Goal: Task Accomplishment & Management: Complete application form

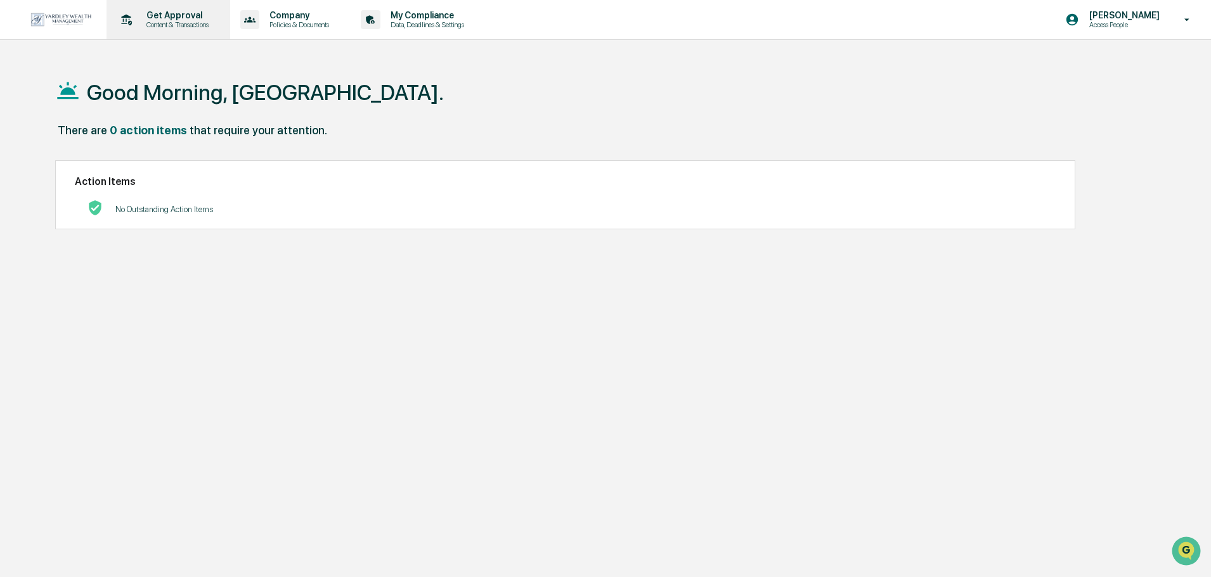
click at [191, 26] on p "Content & Transactions" at bounding box center [175, 24] width 79 height 9
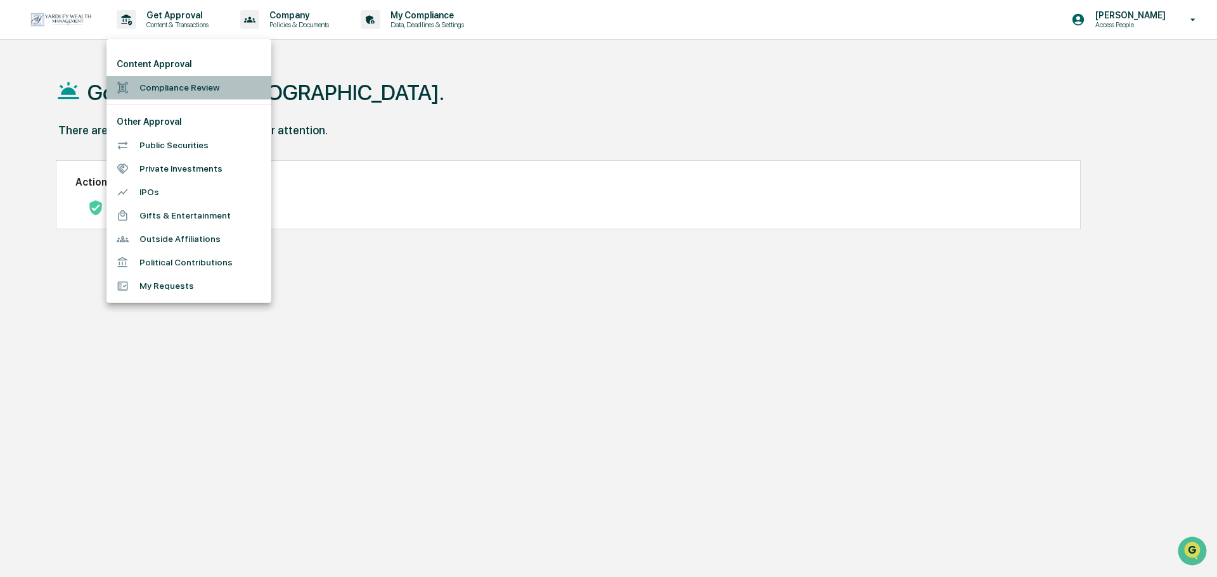
click at [174, 87] on li "Compliance Review" at bounding box center [188, 87] width 165 height 23
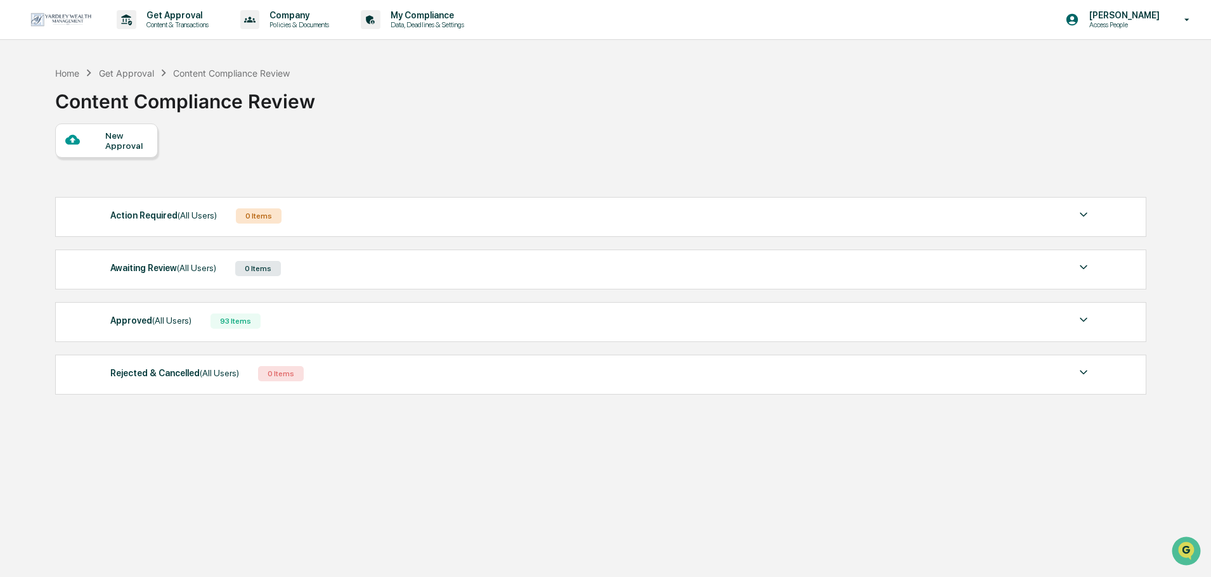
click at [176, 326] on div "Approved (All Users)" at bounding box center [150, 320] width 81 height 16
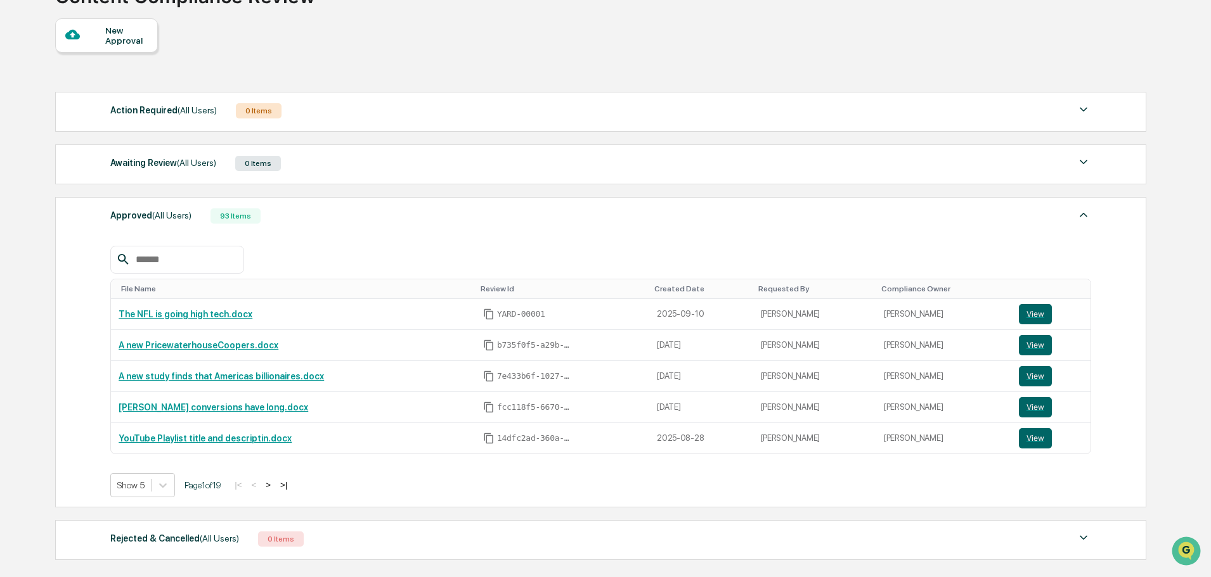
scroll to position [127, 0]
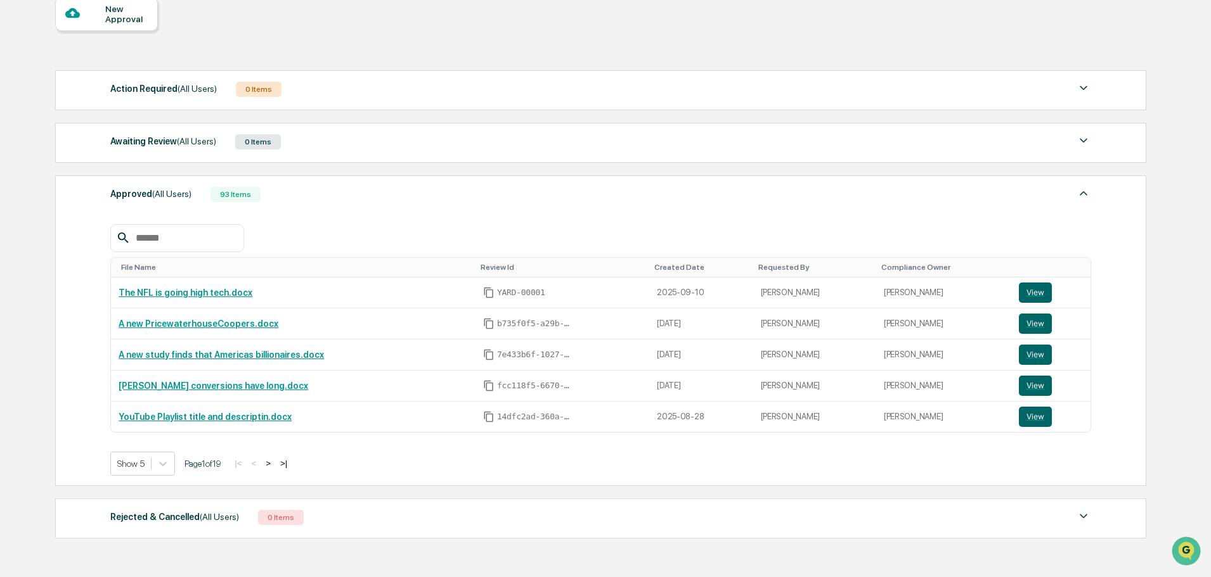
click at [160, 143] on div "Awaiting Review (All Users)" at bounding box center [163, 141] width 106 height 16
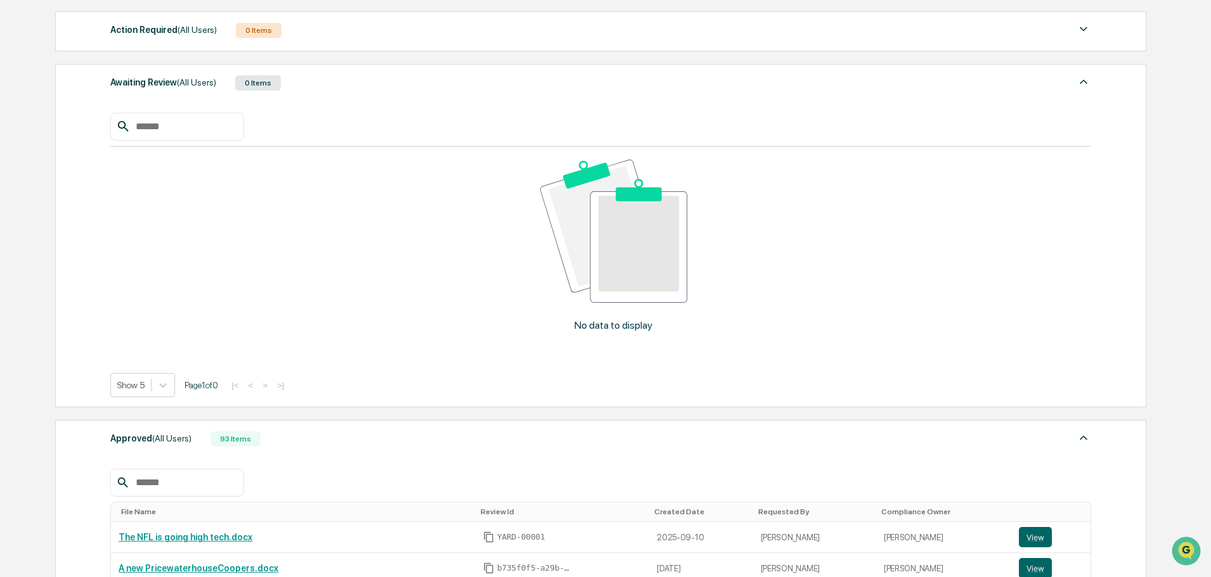
scroll to position [63, 0]
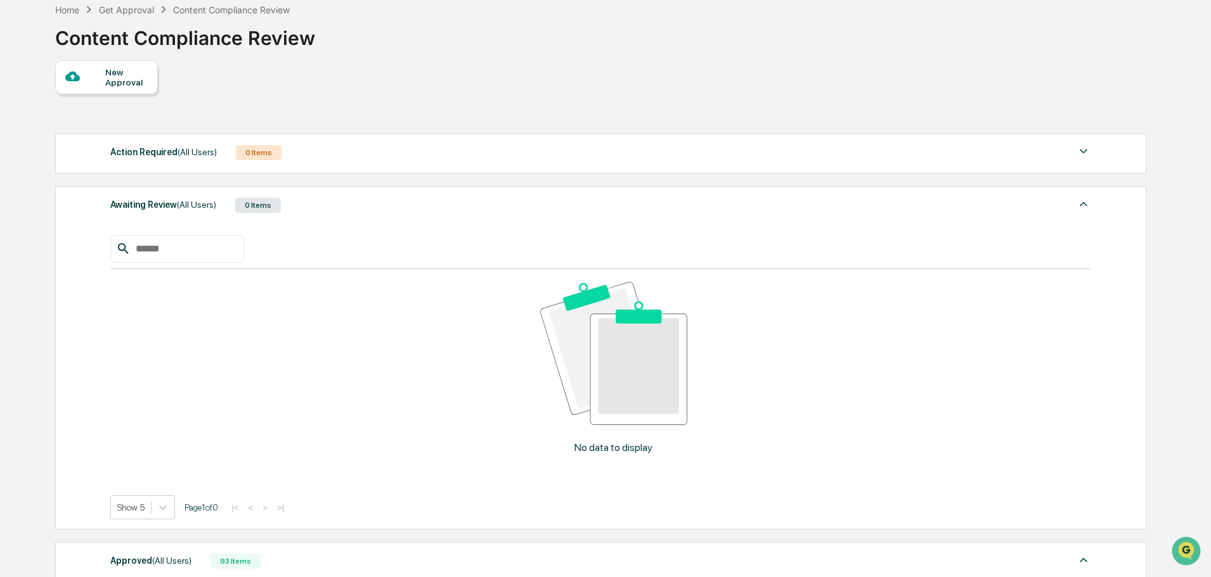
click at [32, 141] on div "Get Approval Content & Transactions Company Policies & Documents My Compliance …" at bounding box center [605, 479] width 1211 height 1084
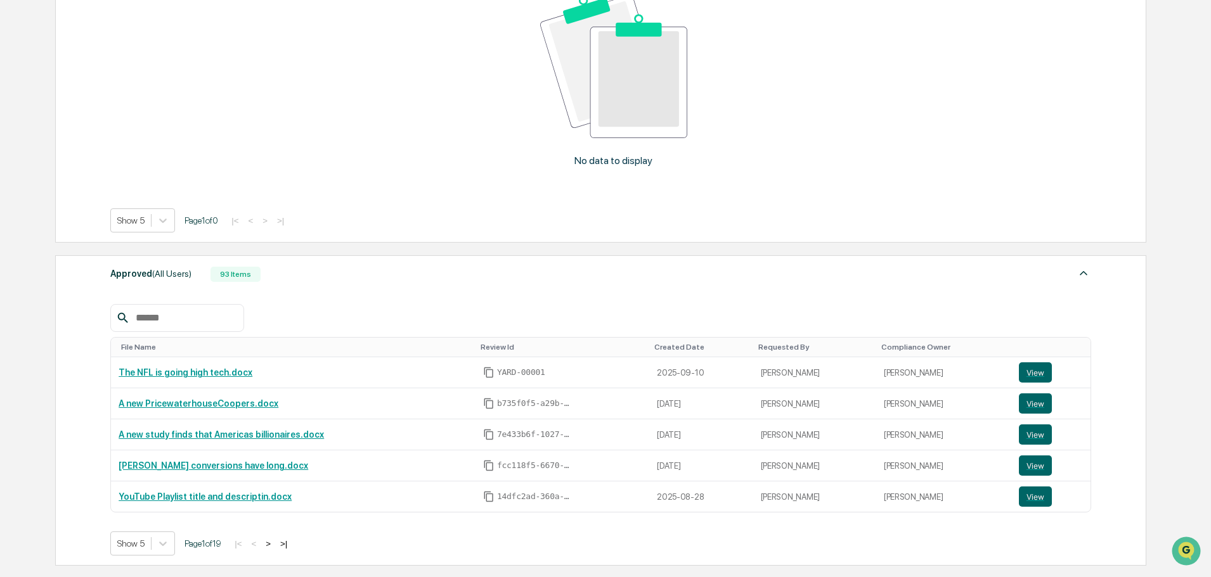
scroll to position [127, 0]
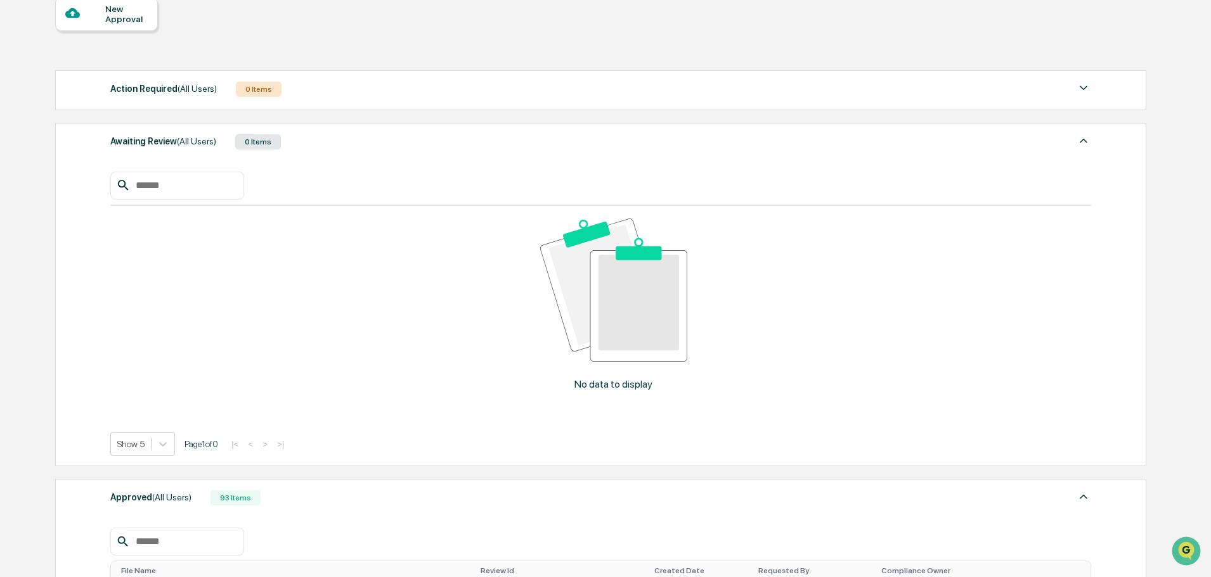
click at [387, 158] on div "No data to display Show 5 Page 1 of 0 |< < > >|" at bounding box center [600, 305] width 981 height 304
click at [349, 142] on div "Awaiting Review (All Users) 0 Items" at bounding box center [600, 142] width 981 height 18
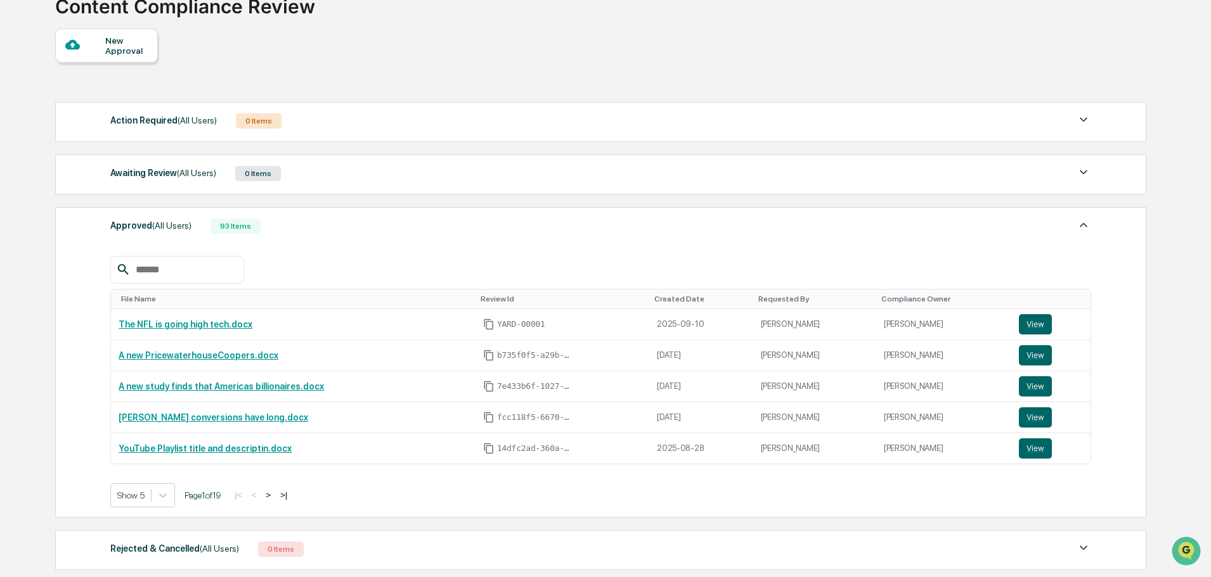
scroll to position [63, 0]
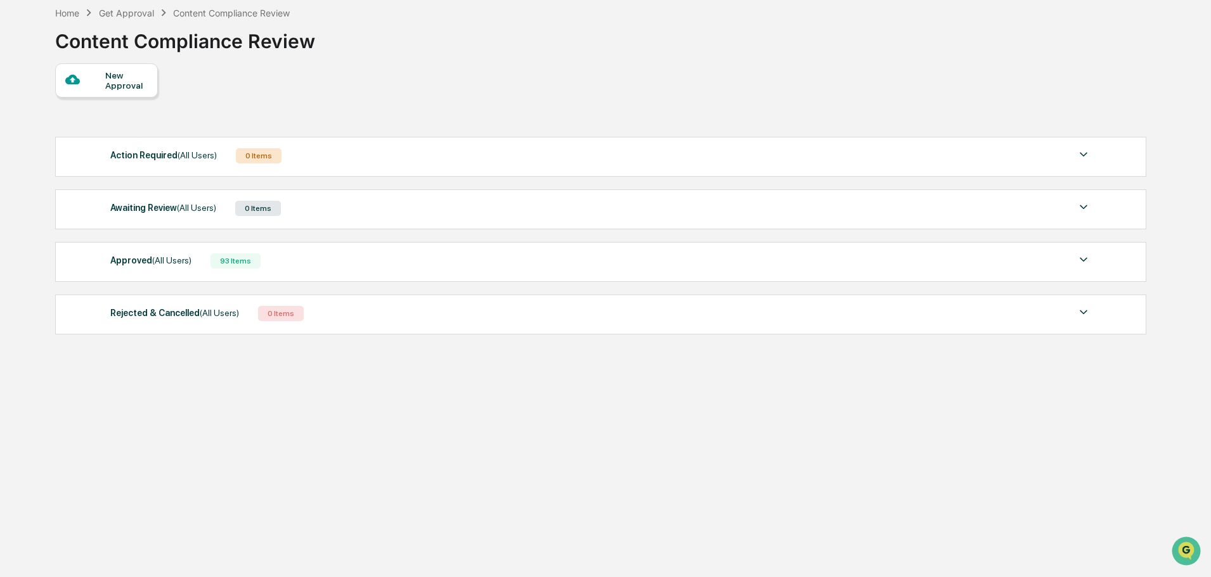
click at [165, 258] on span "(All Users)" at bounding box center [171, 260] width 39 height 10
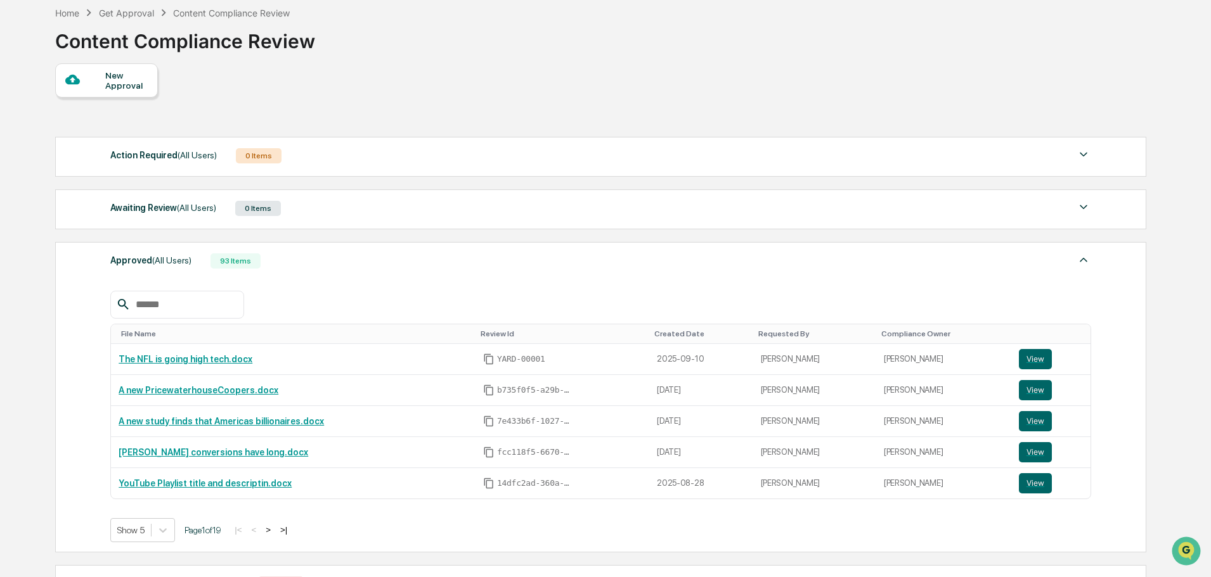
click at [305, 212] on div "Awaiting Review (All Users) 0 Items" at bounding box center [600, 209] width 981 height 18
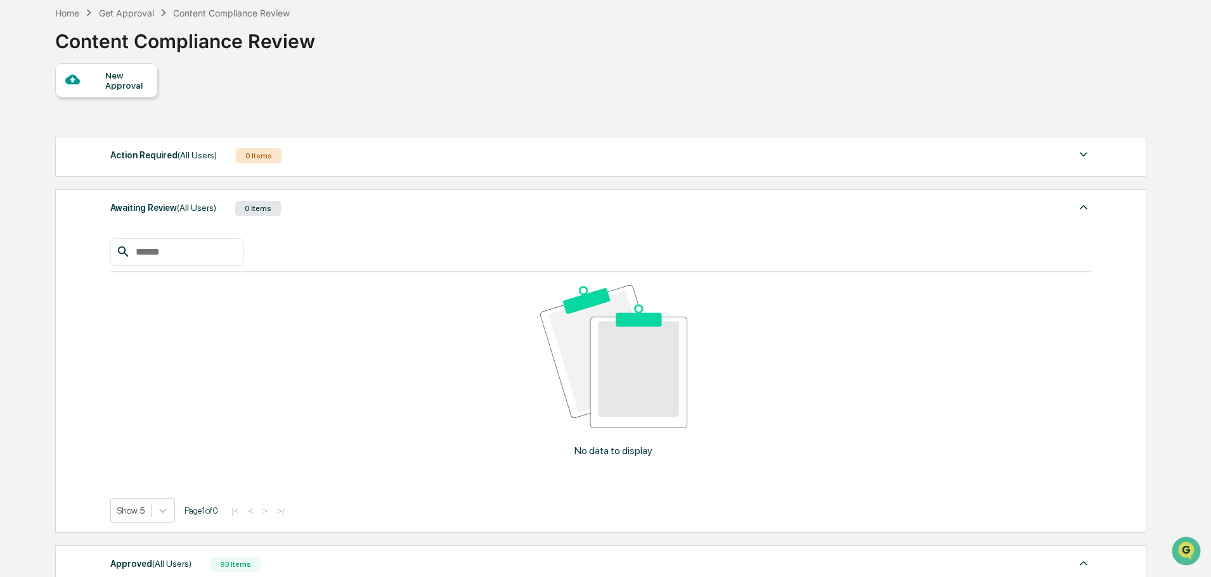
click at [25, 342] on div "Get Approval Content & Transactions Company Policies & Documents My Compliance …" at bounding box center [605, 482] width 1211 height 1084
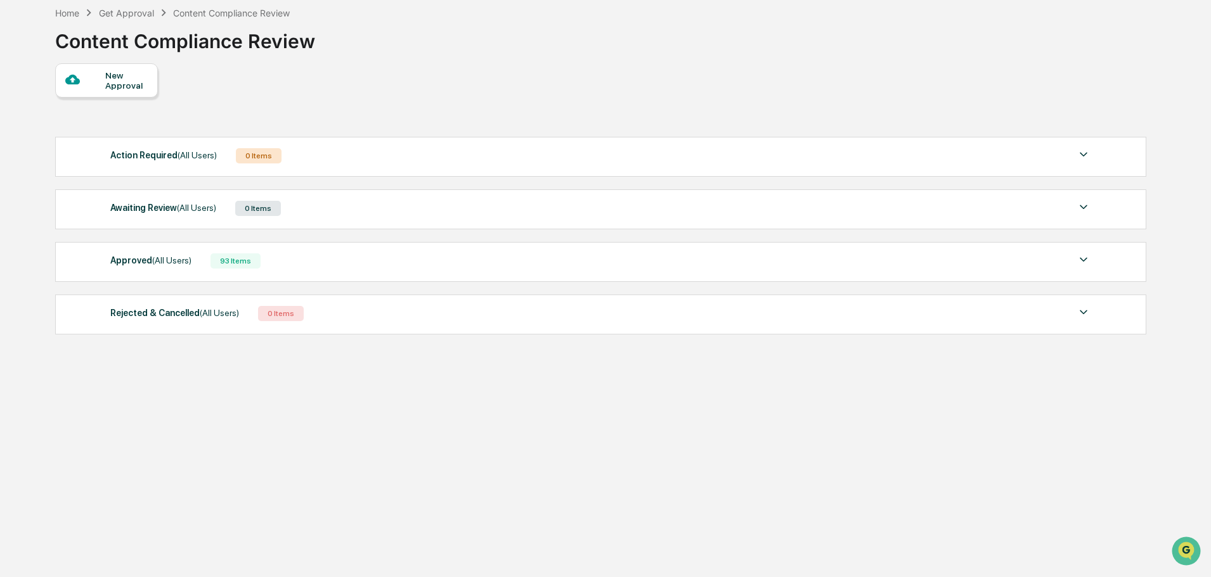
click at [212, 209] on span "(All Users)" at bounding box center [196, 208] width 39 height 10
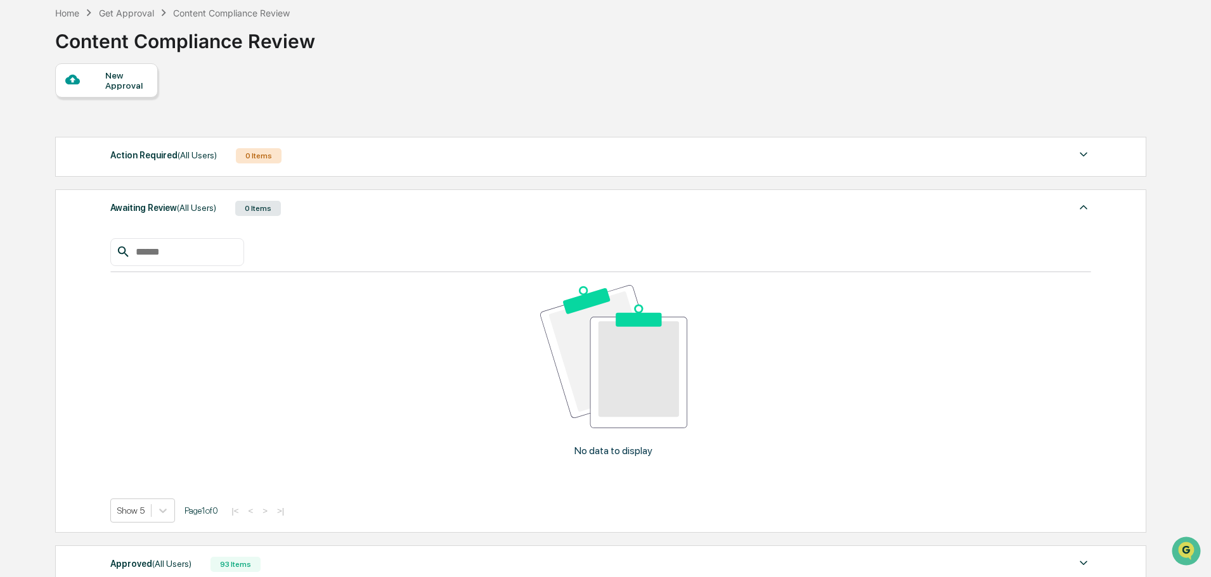
click at [212, 209] on span "(All Users)" at bounding box center [196, 208] width 39 height 10
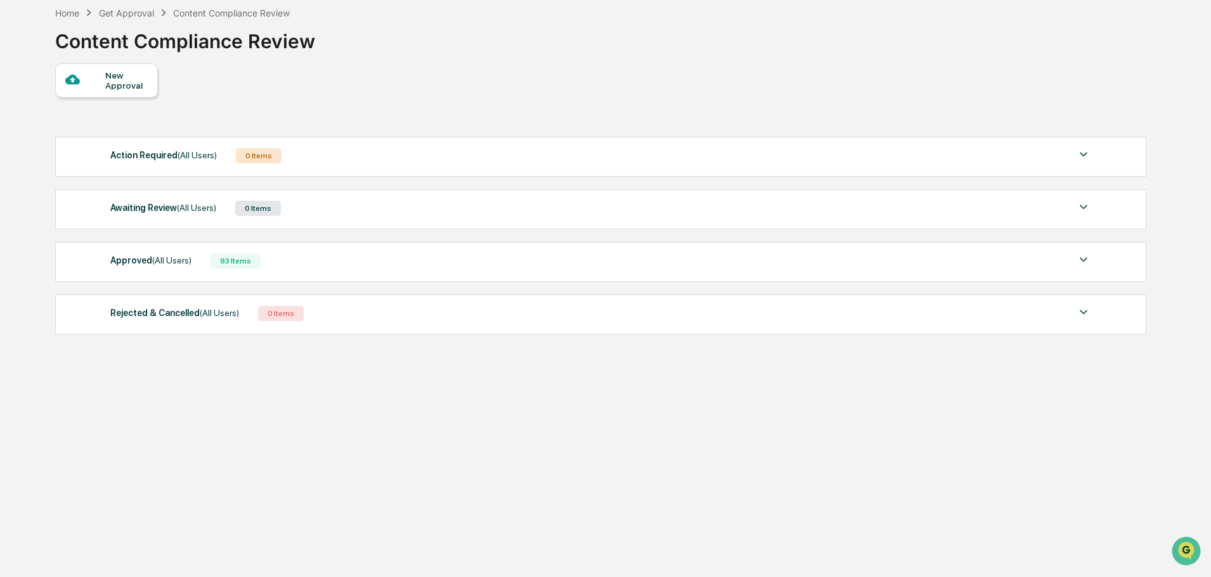
click at [231, 255] on div "93 Items" at bounding box center [235, 261] width 50 height 15
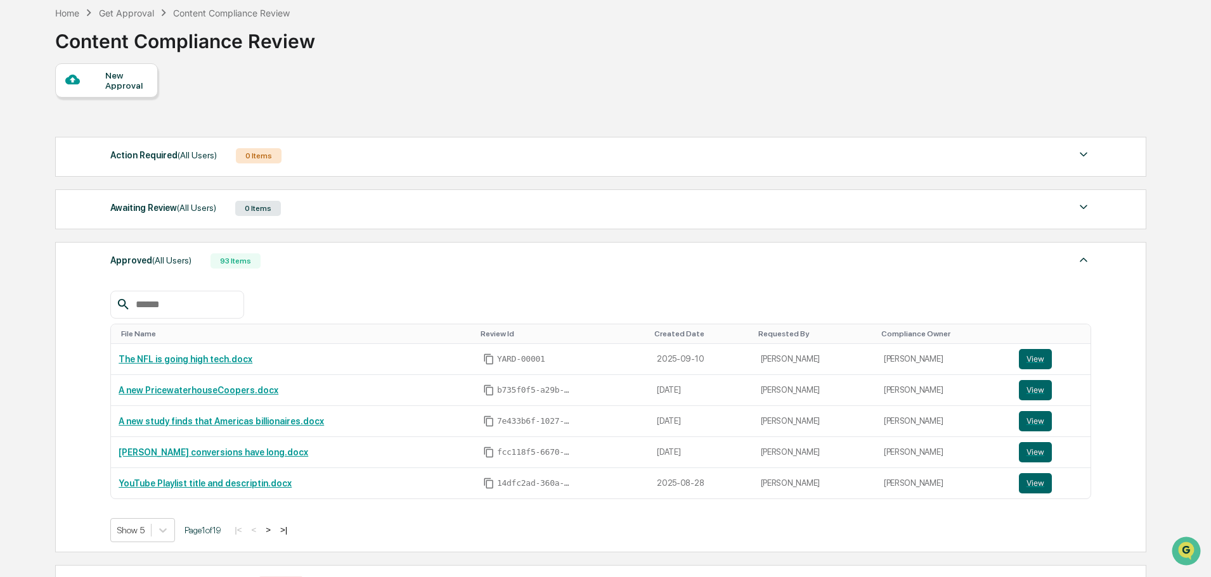
click at [231, 255] on div "93 Items" at bounding box center [235, 261] width 50 height 15
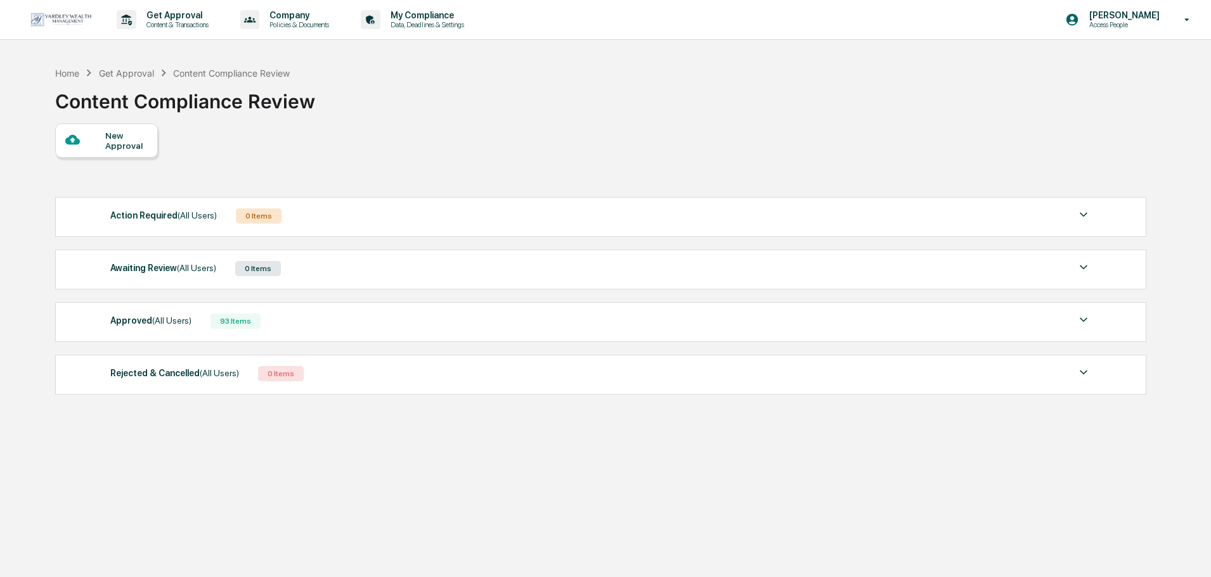
click at [312, 318] on div "Approved (All Users) 93 Items" at bounding box center [600, 321] width 981 height 18
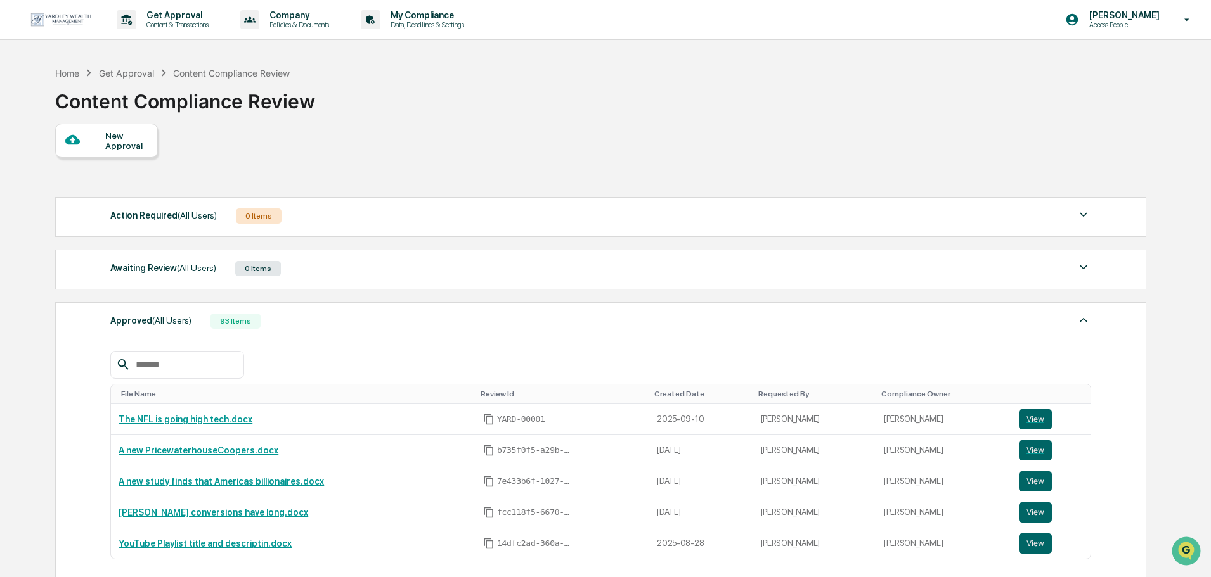
scroll to position [63, 0]
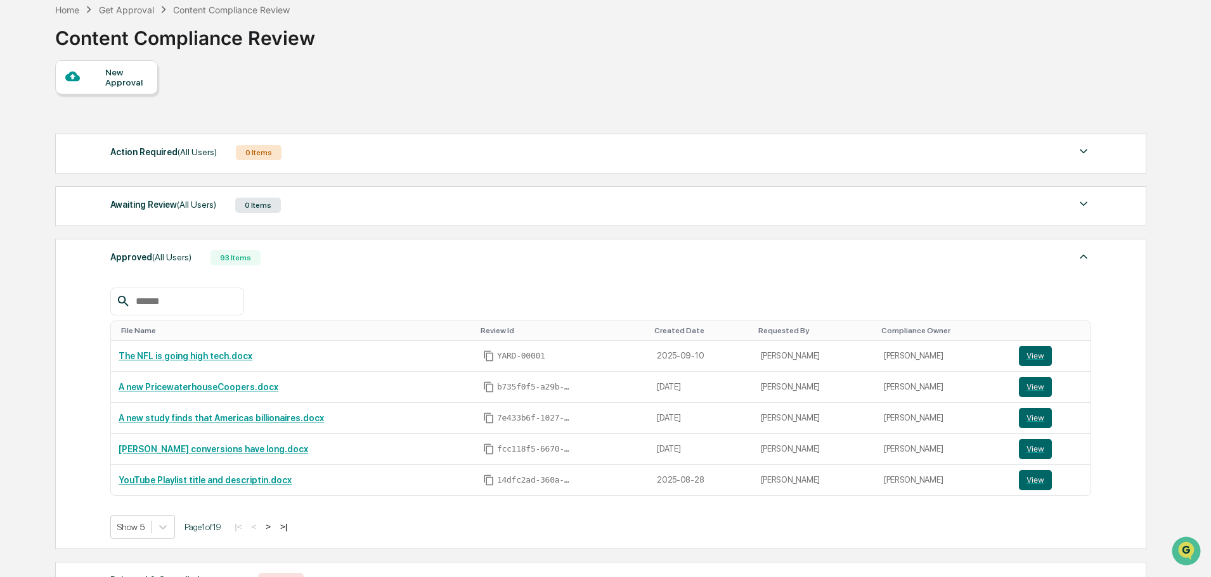
click at [274, 531] on button ">" at bounding box center [268, 527] width 13 height 11
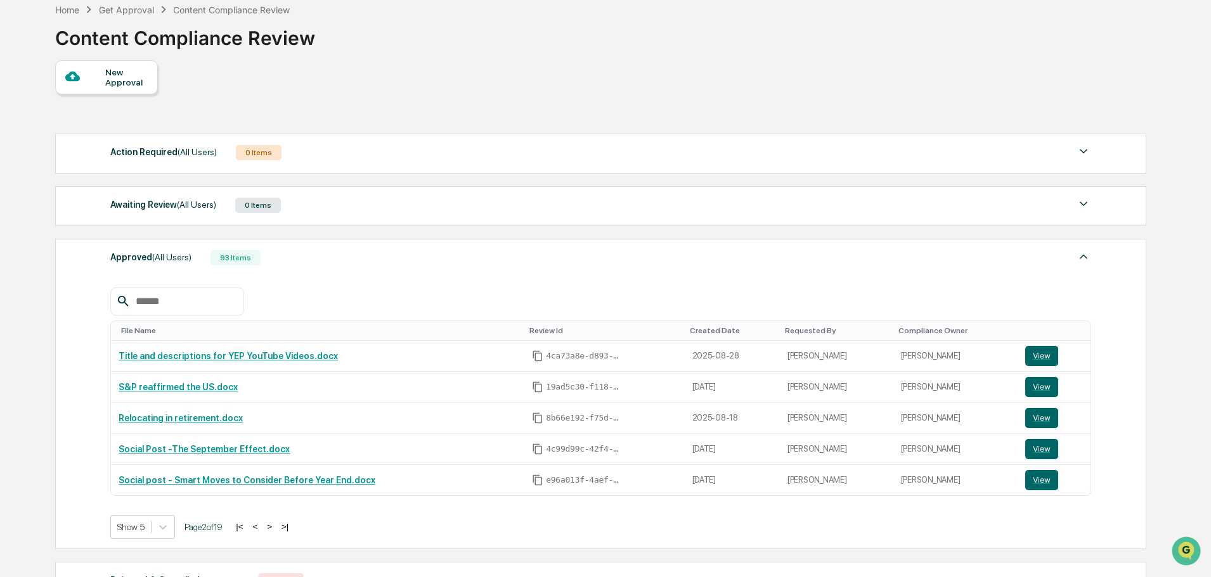
click at [261, 531] on button "<" at bounding box center [254, 527] width 13 height 11
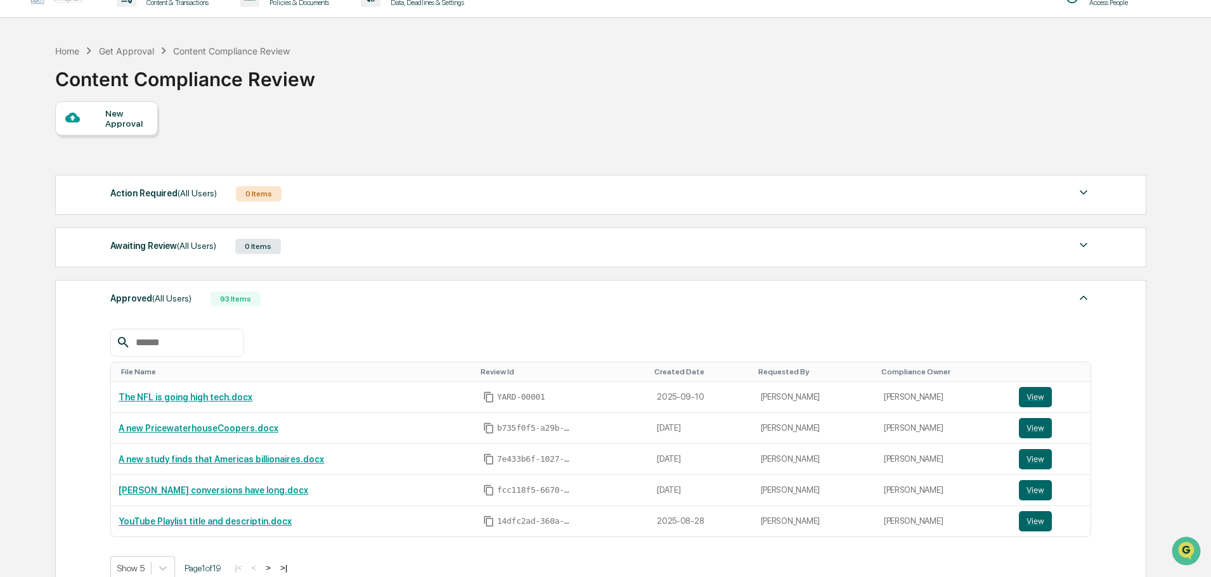
scroll to position [0, 0]
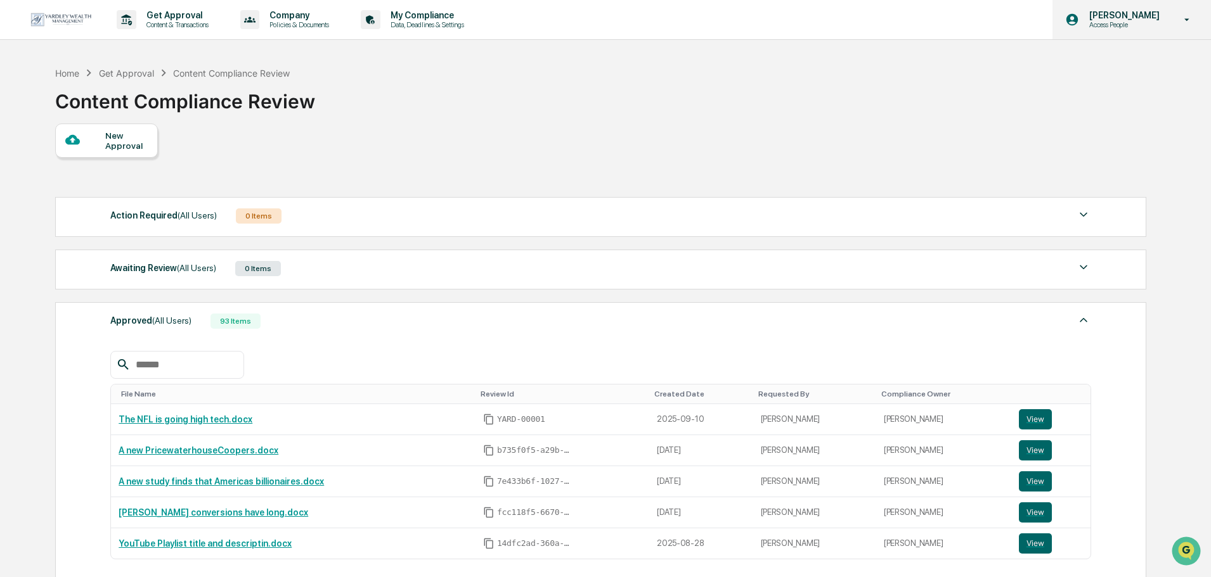
click at [1122, 26] on p "Access People" at bounding box center [1122, 24] width 87 height 9
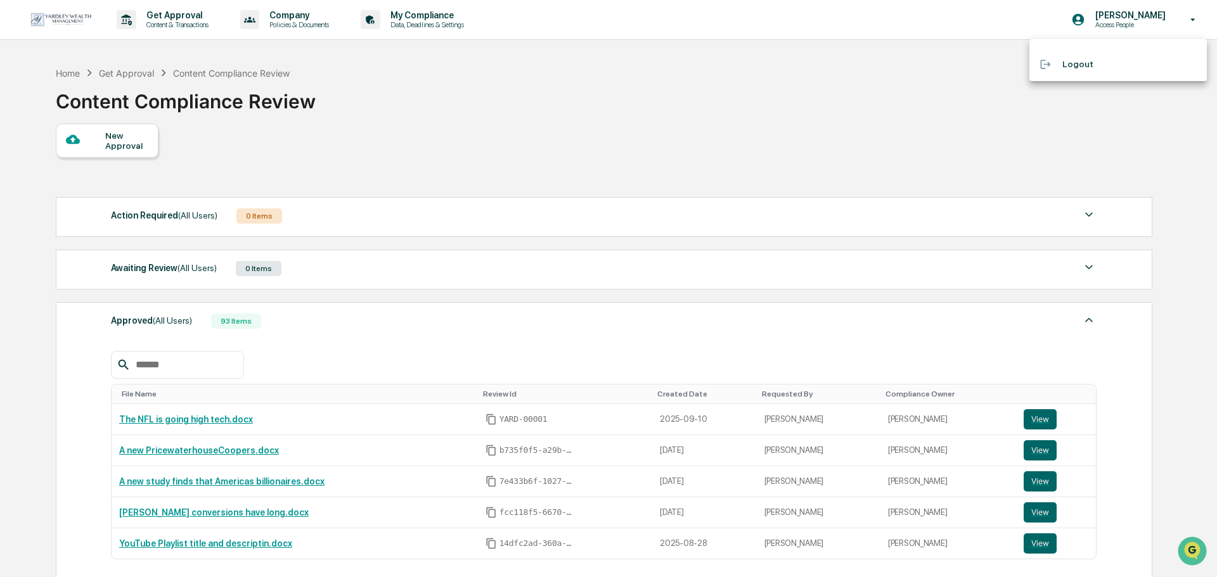
click at [655, 131] on div at bounding box center [608, 288] width 1217 height 577
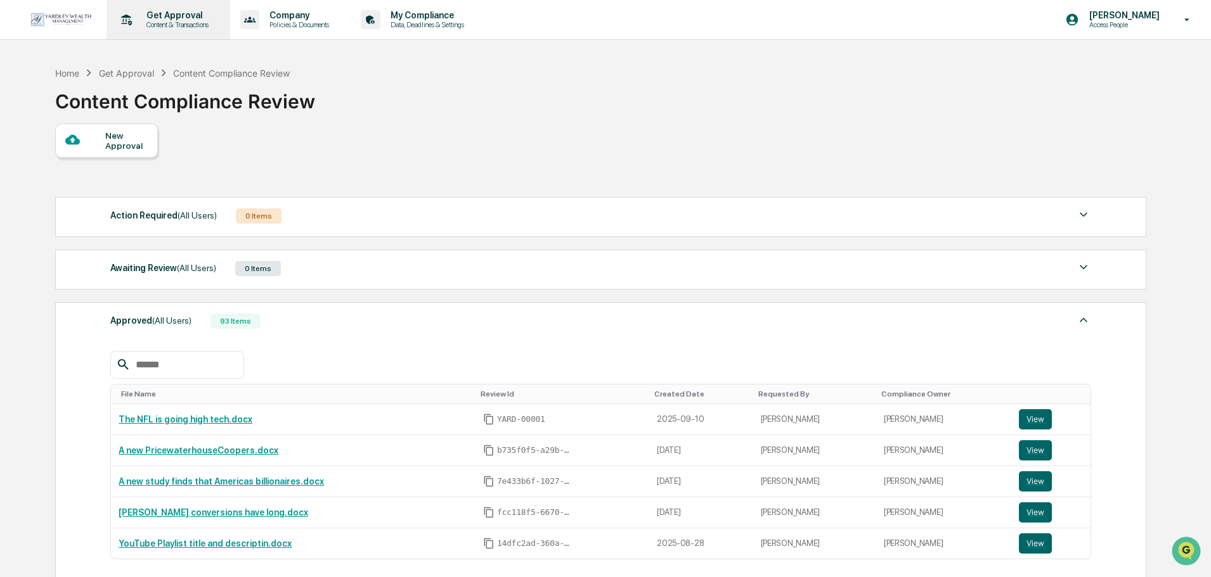
click at [157, 20] on div "Get Approval Content & Transactions" at bounding box center [175, 19] width 79 height 19
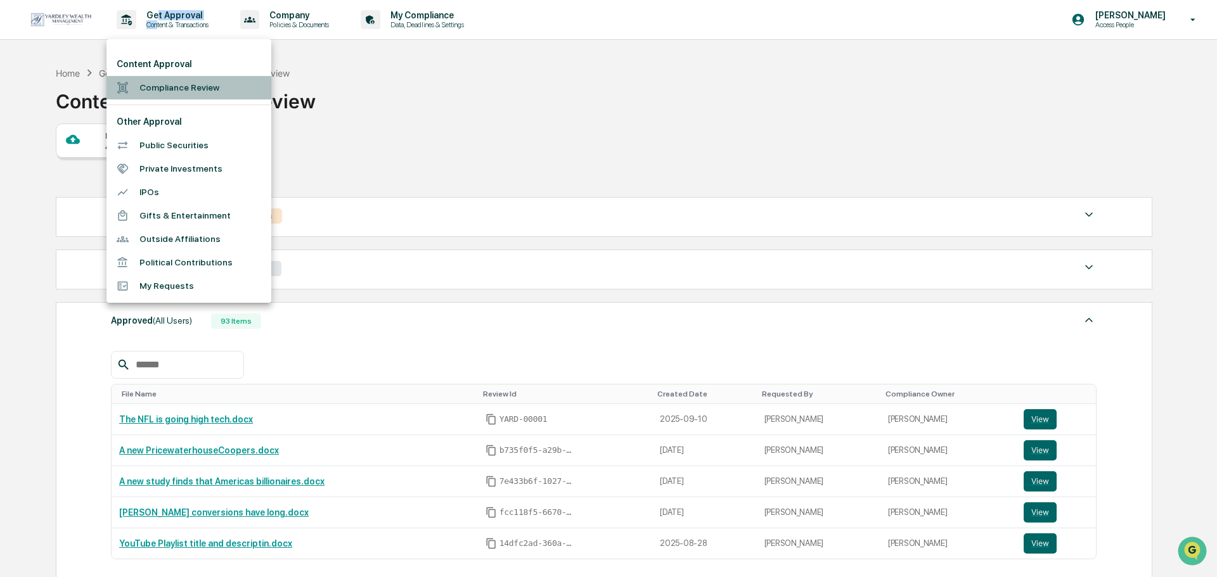
click at [170, 84] on li "Compliance Review" at bounding box center [188, 87] width 165 height 23
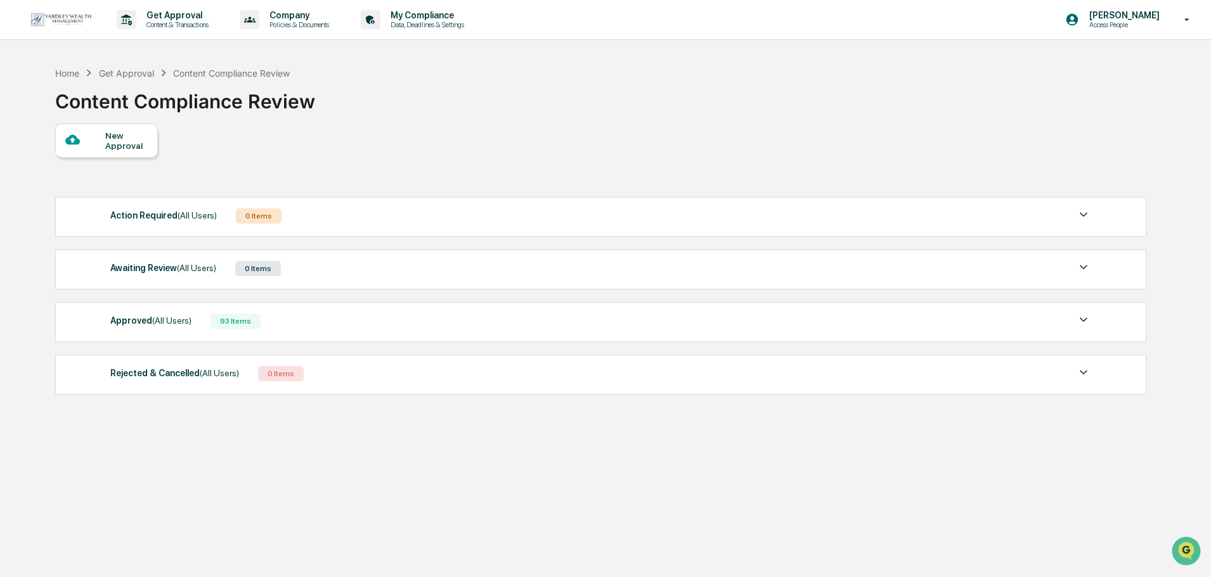
click at [325, 330] on div "Approved (All Users) 93 Items" at bounding box center [600, 321] width 981 height 18
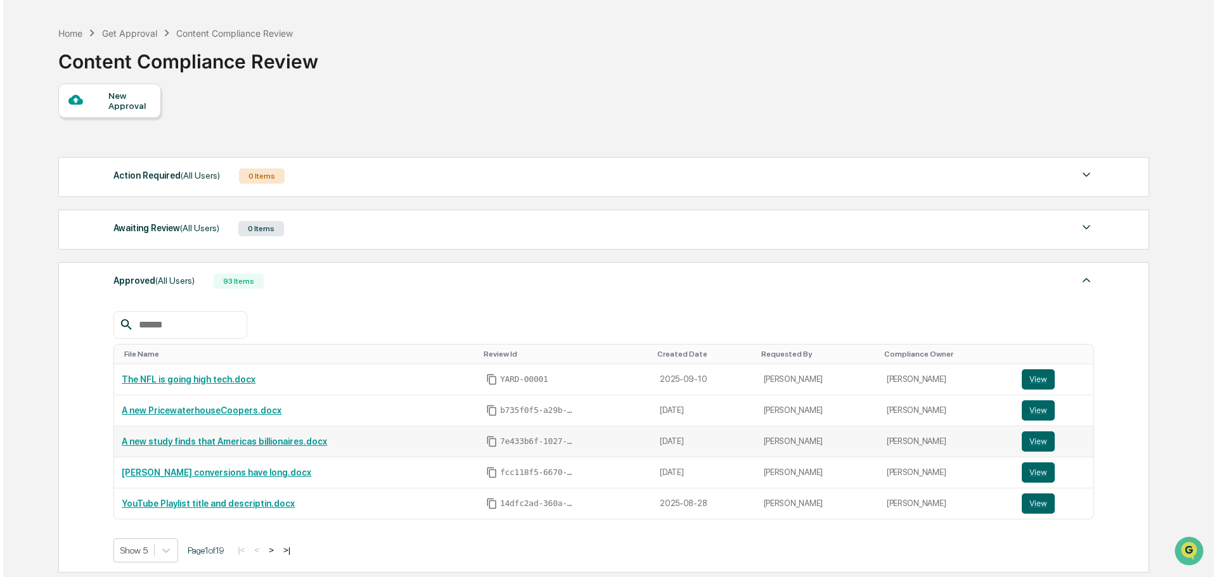
scroll to position [127, 0]
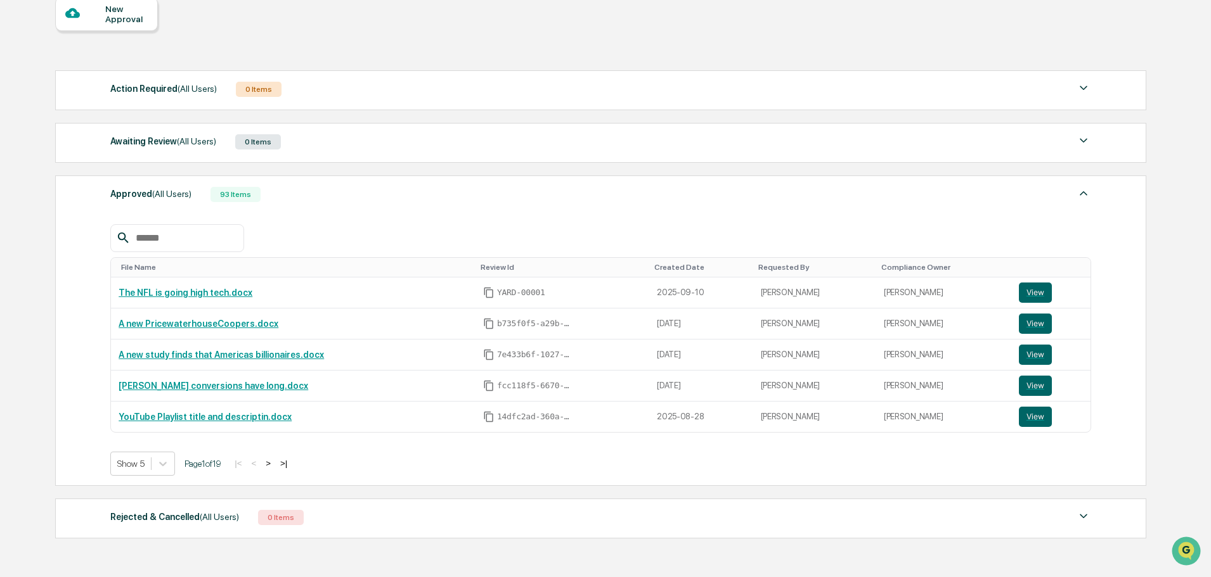
click at [274, 461] on button ">" at bounding box center [268, 463] width 13 height 11
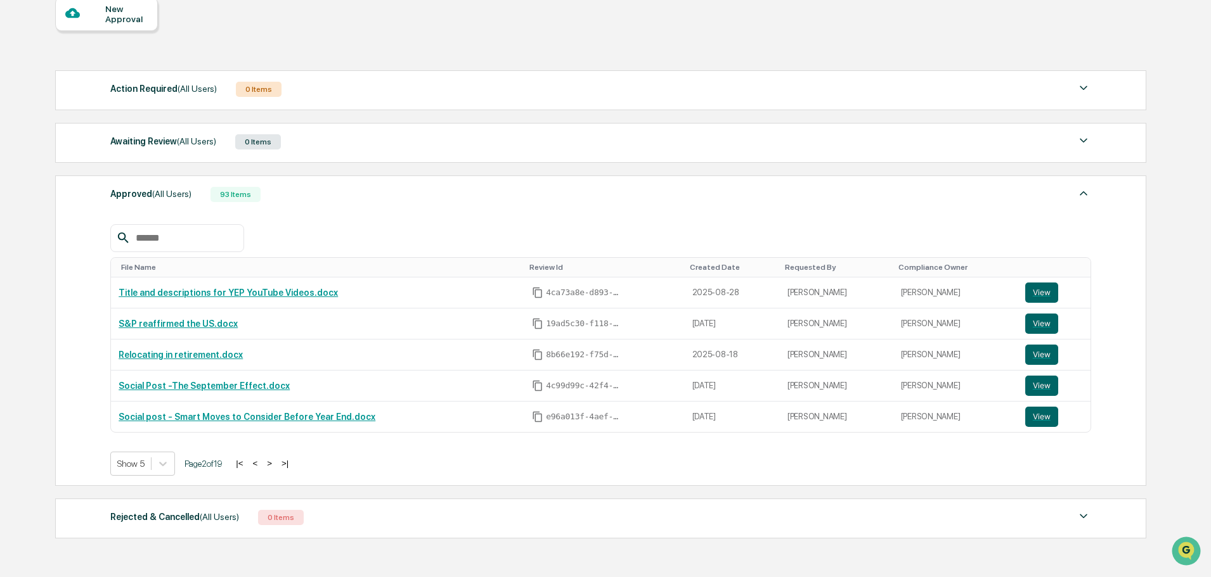
click at [274, 461] on button ">" at bounding box center [269, 463] width 13 height 11
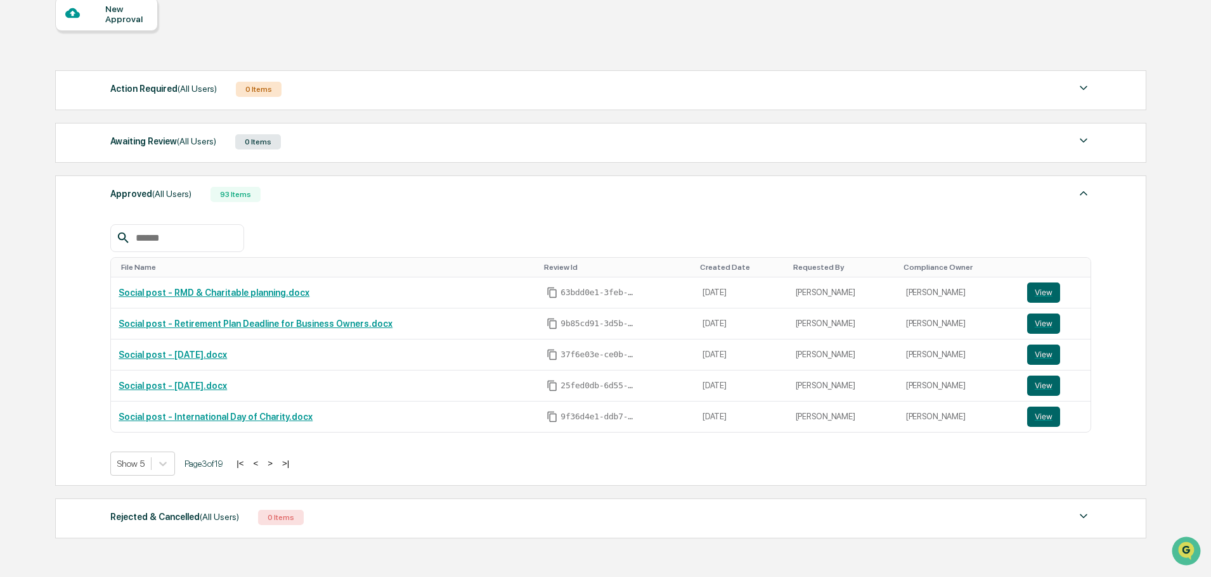
click at [274, 461] on button ">" at bounding box center [270, 463] width 13 height 11
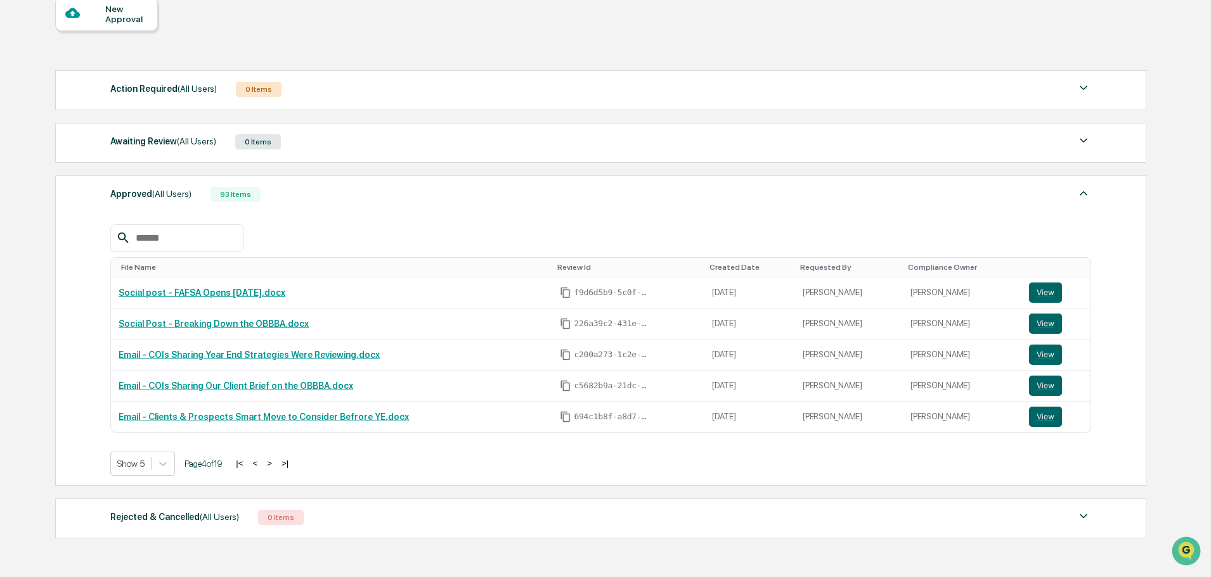
click at [274, 461] on button ">" at bounding box center [269, 463] width 13 height 11
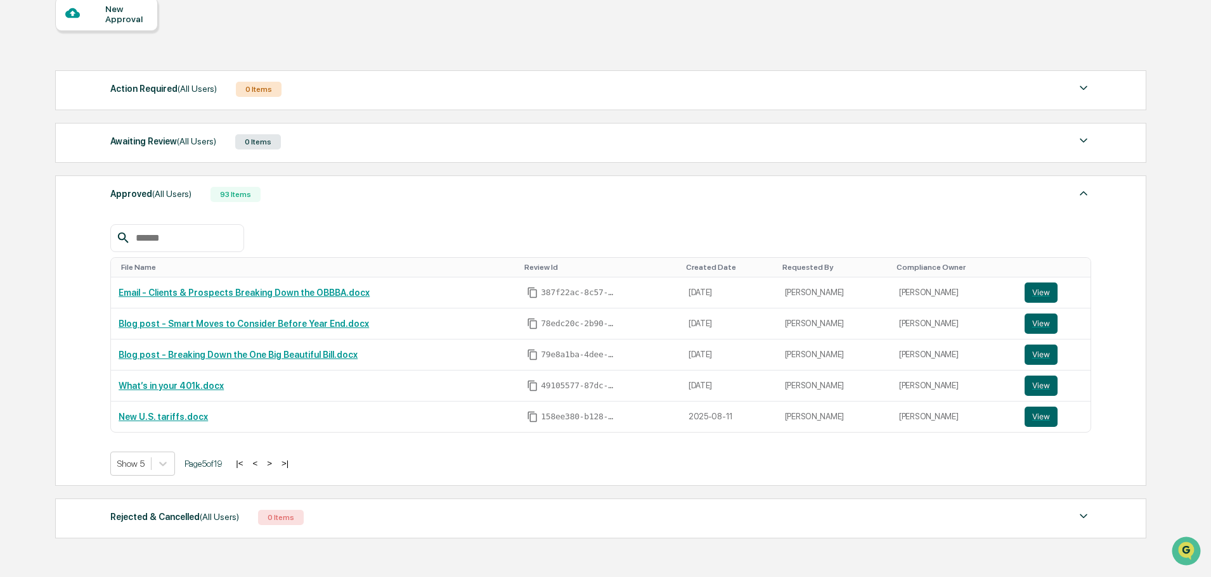
click at [274, 461] on button ">" at bounding box center [269, 463] width 13 height 11
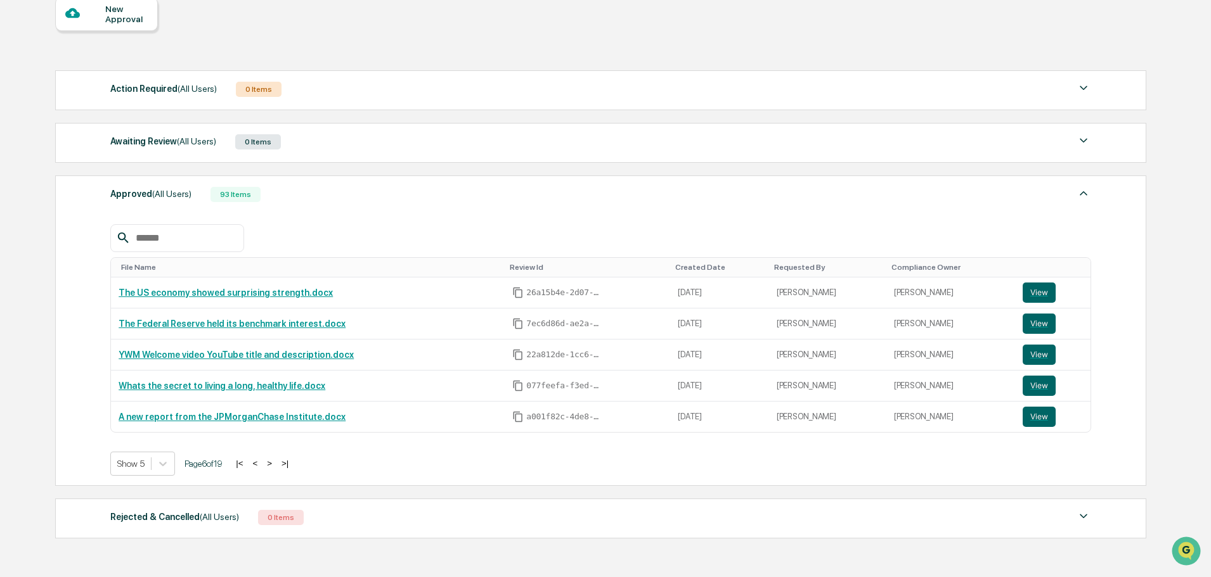
click at [274, 461] on button ">" at bounding box center [269, 463] width 13 height 11
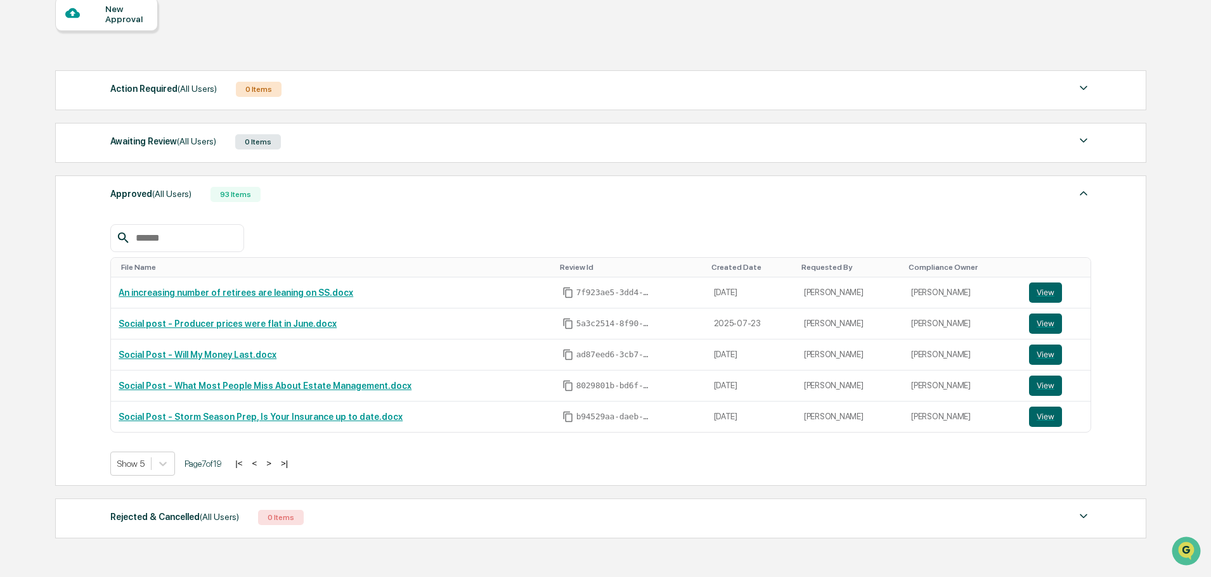
click at [142, 25] on div "New Approval" at bounding box center [106, 14] width 103 height 34
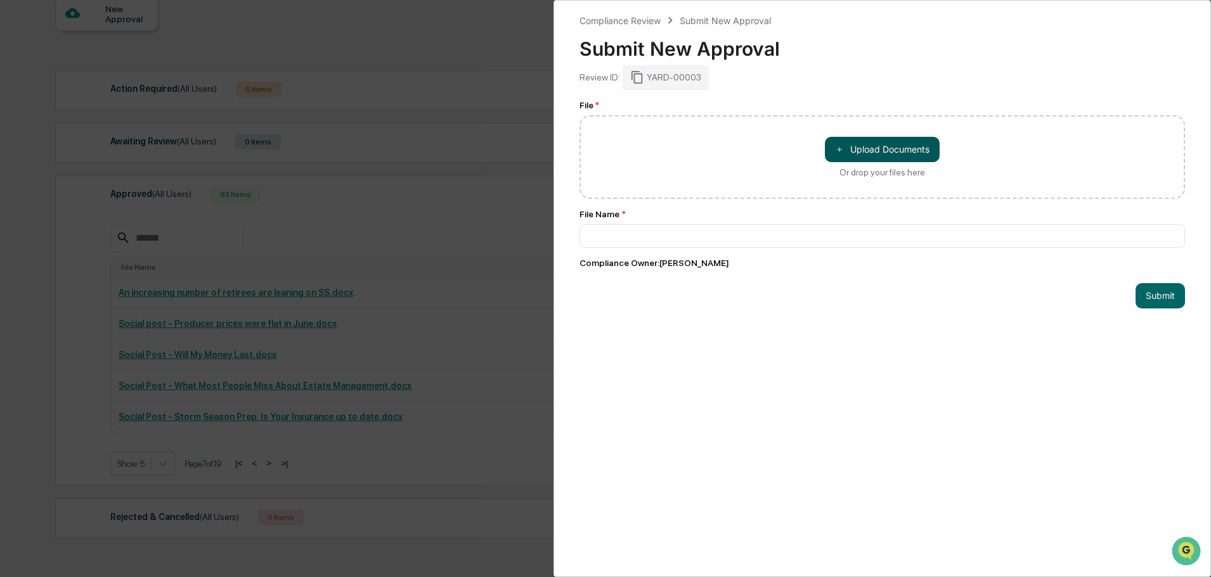
click at [868, 147] on button "＋ Upload Documents" at bounding box center [882, 149] width 115 height 25
type input "**********"
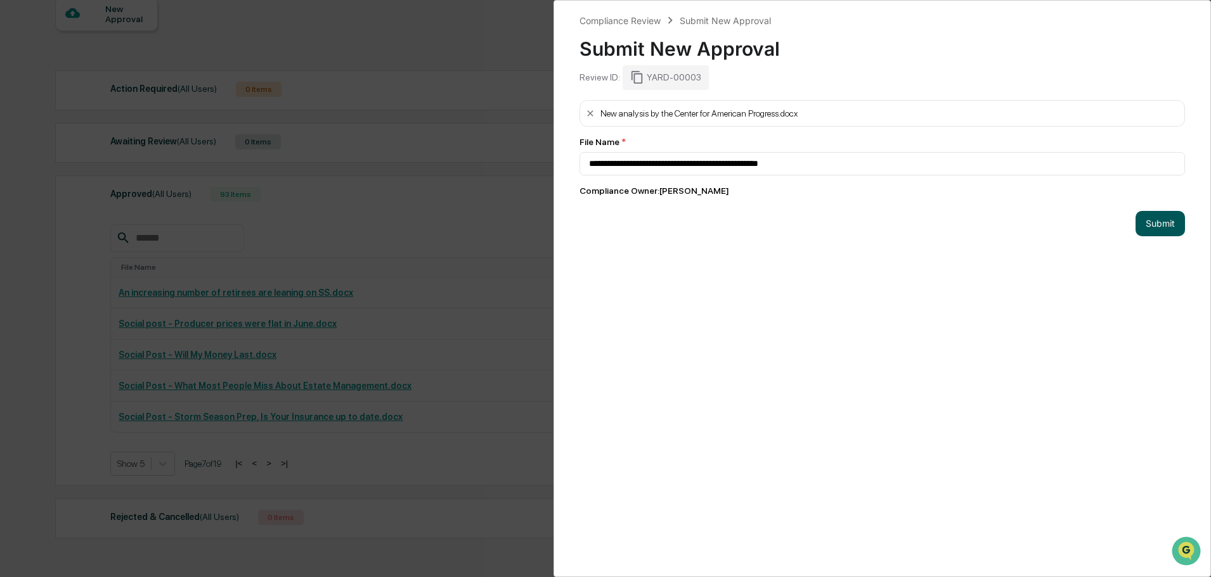
click at [1157, 221] on button "Submit" at bounding box center [1159, 223] width 49 height 25
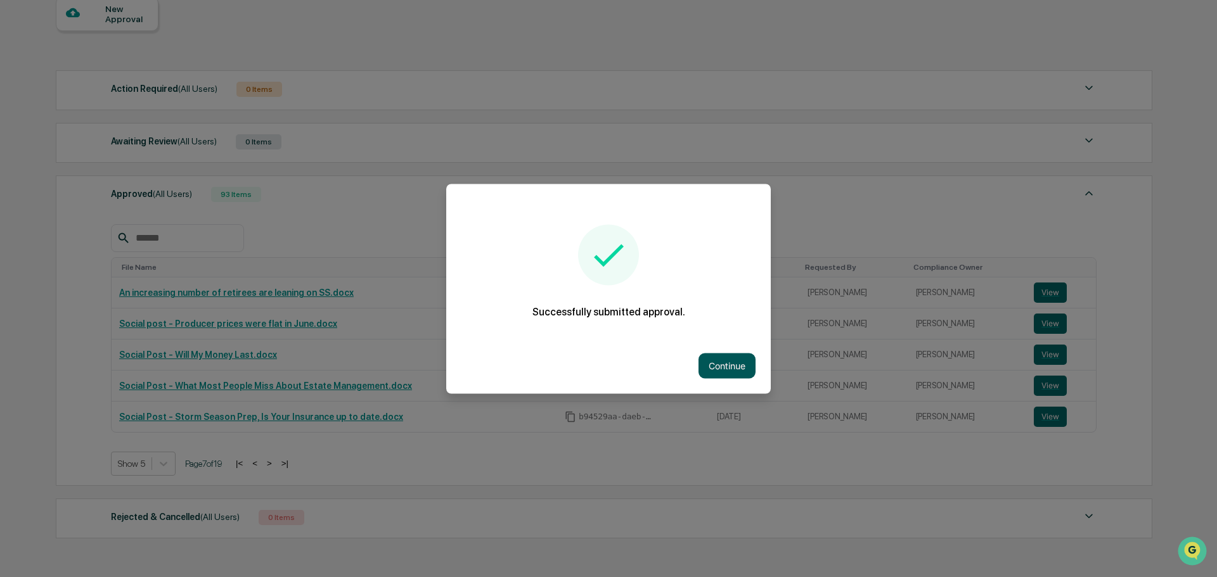
click at [716, 363] on button "Continue" at bounding box center [726, 365] width 57 height 25
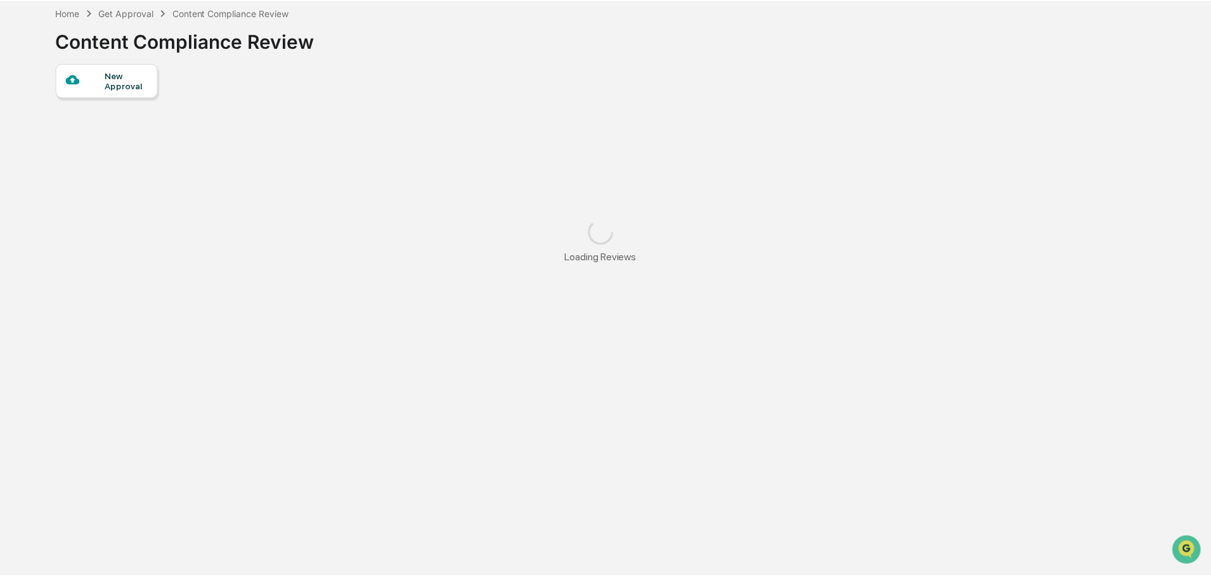
scroll to position [60, 0]
